Goal: Find specific page/section: Find specific page/section

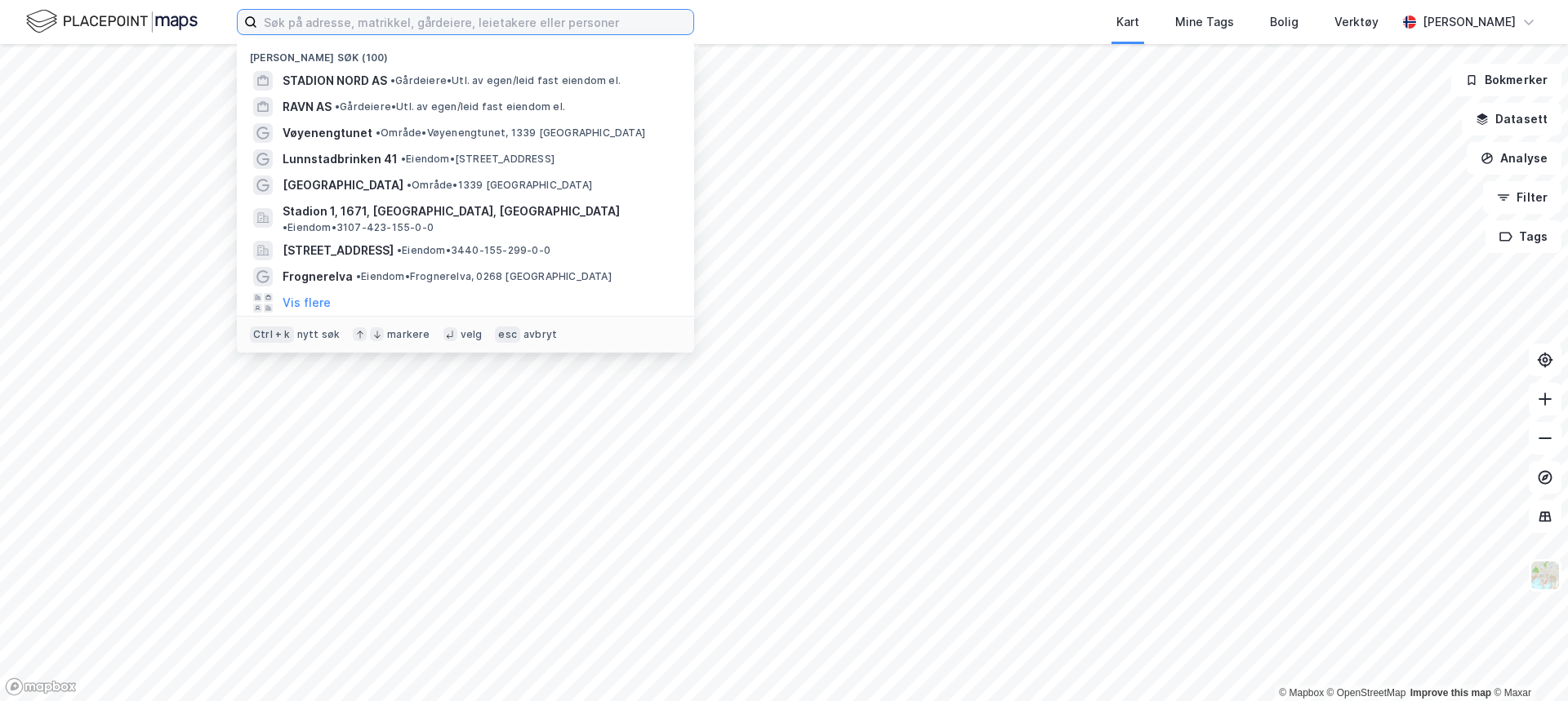
click at [343, 27] on input at bounding box center [475, 22] width 436 height 24
type input "vøyenengtunet"
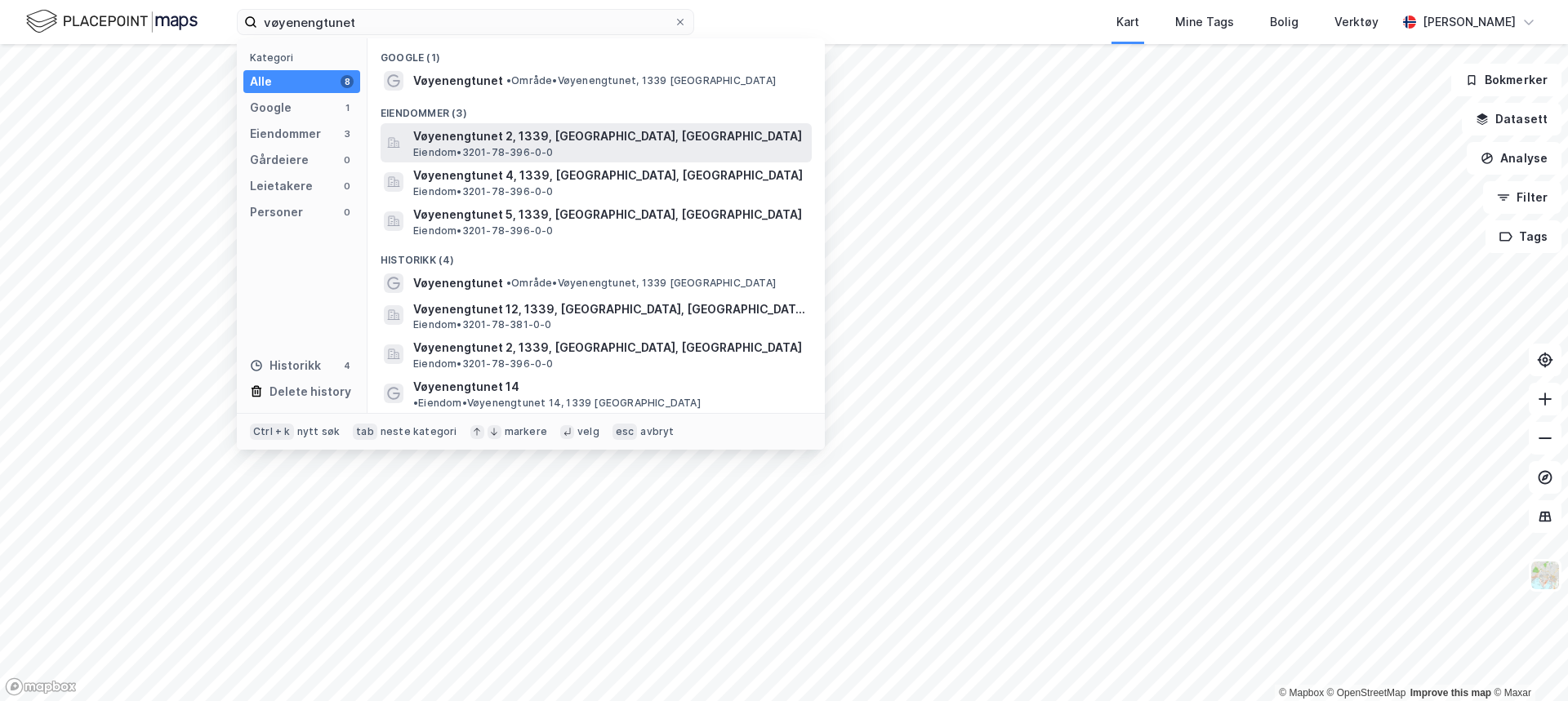
click at [497, 143] on span "Vøyenengtunet 2, 1339, [GEOGRAPHIC_DATA], [GEOGRAPHIC_DATA]" at bounding box center [609, 136] width 392 height 19
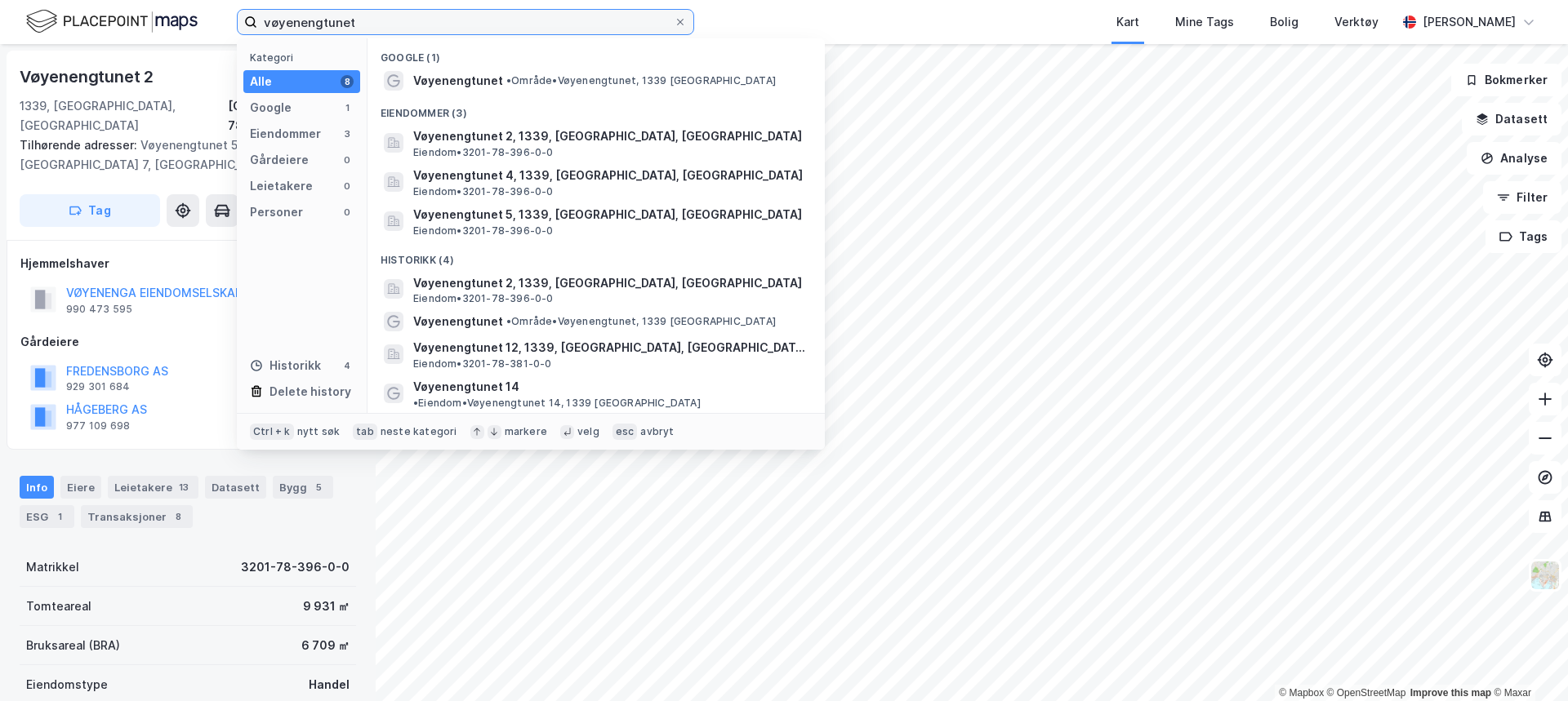
click at [378, 19] on input "vøyenengtunet" at bounding box center [465, 22] width 416 height 24
